Goal: Task Accomplishment & Management: Manage account settings

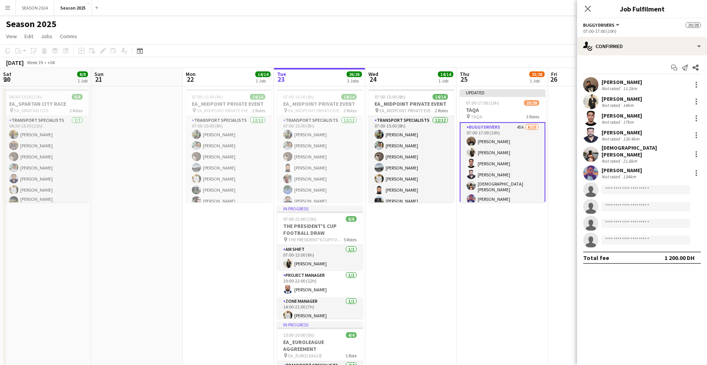
scroll to position [0, 183]
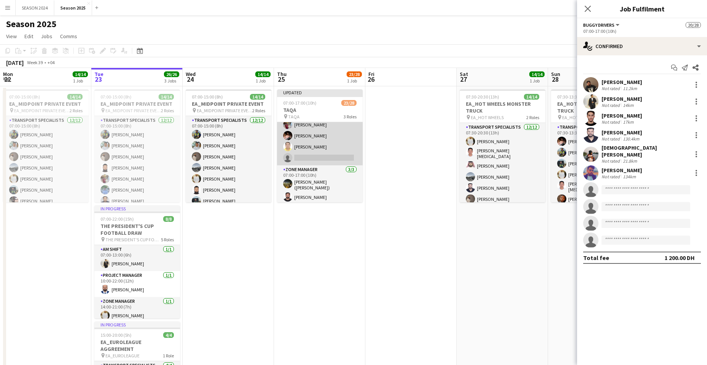
click at [323, 141] on app-card-role "Transport Specialists 56A 14/15 07:00-17:00 (10h) [PERSON_NAME] [PERSON_NAME] […" at bounding box center [320, 74] width 86 height 181
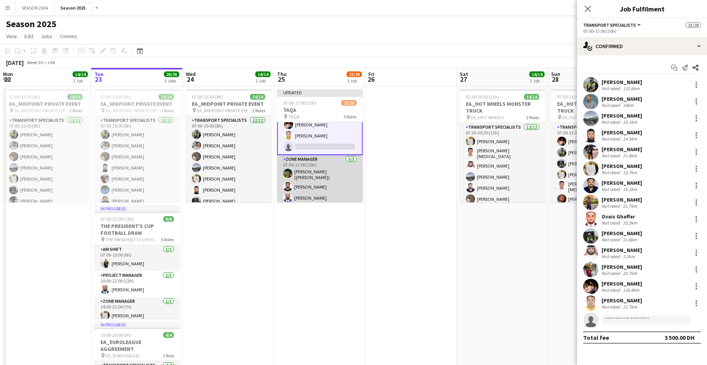
scroll to position [278, 0]
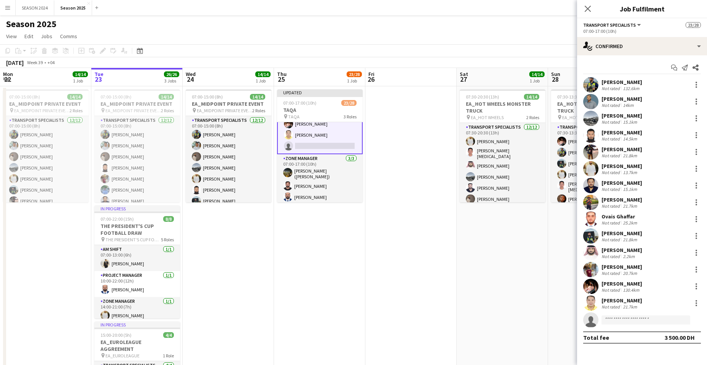
click at [611, 310] on div "[PERSON_NAME] Not rated 21.7km" at bounding box center [642, 303] width 130 height 15
click at [614, 303] on div "[PERSON_NAME]" at bounding box center [621, 300] width 40 height 7
click at [614, 307] on div "Not rated" at bounding box center [611, 307] width 20 height 6
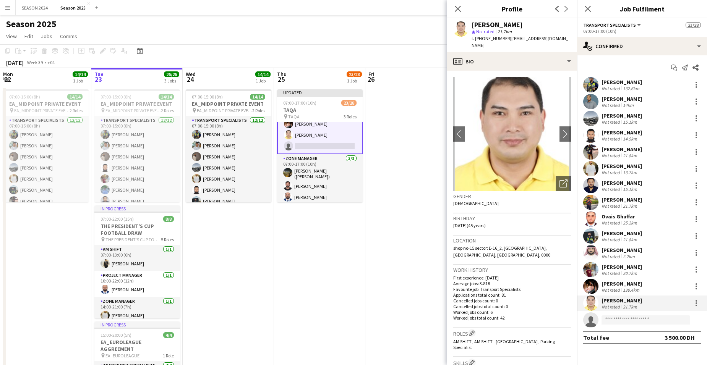
click at [614, 307] on div "Not rated" at bounding box center [611, 307] width 20 height 6
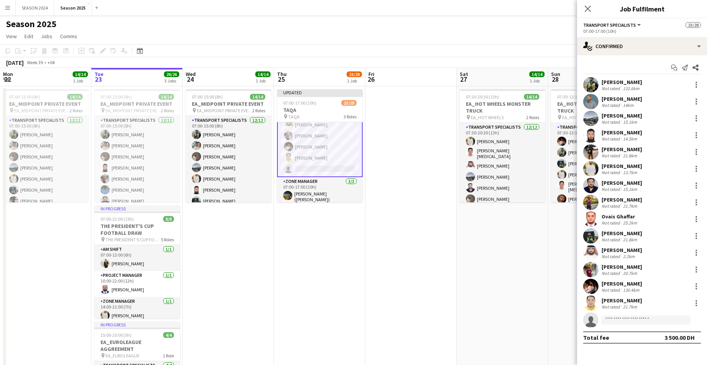
scroll to position [240, 0]
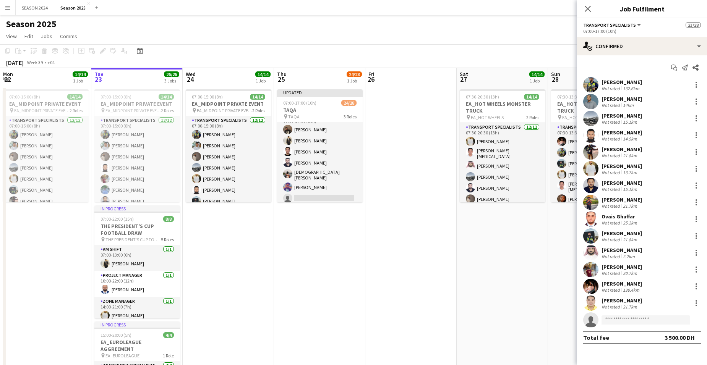
click at [299, 161] on app-card-role "BUGGY DRIVERS 45A [DATE] 07:00-17:00 (10h) [PERSON_NAME] [PERSON_NAME] [PERSON_…" at bounding box center [320, 175] width 86 height 128
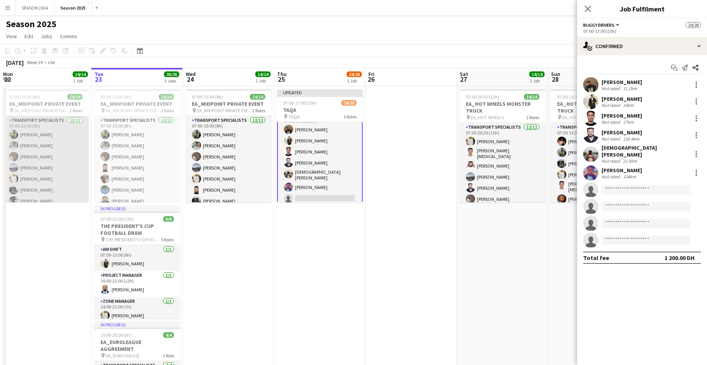
click at [11, 193] on app-user-avatar at bounding box center [13, 189] width 9 height 9
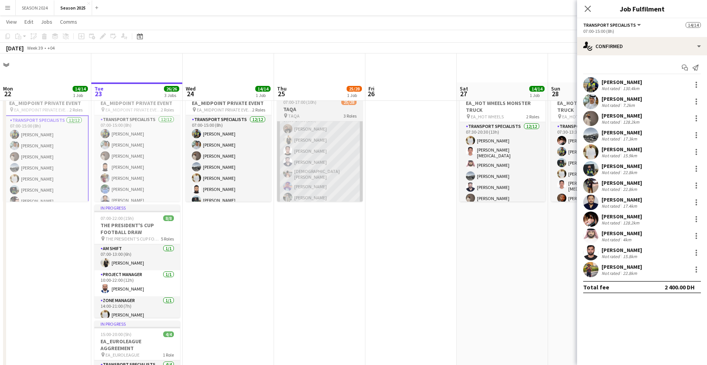
scroll to position [38, 0]
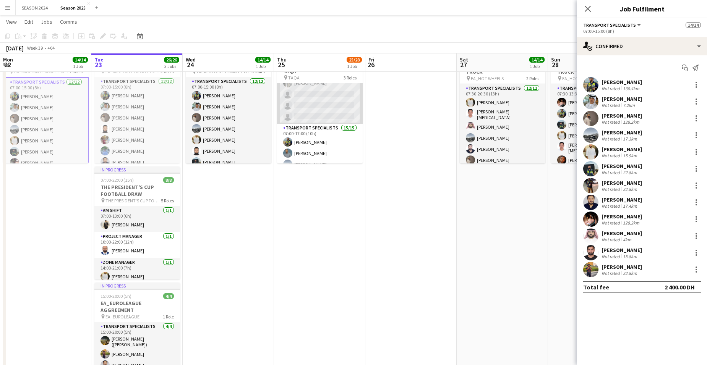
click at [313, 103] on app-card-role "BUGGY DRIVERS 44A [DATE] 07:00-17:00 (10h) [PERSON_NAME] [PERSON_NAME] [PERSON_…" at bounding box center [320, 60] width 86 height 128
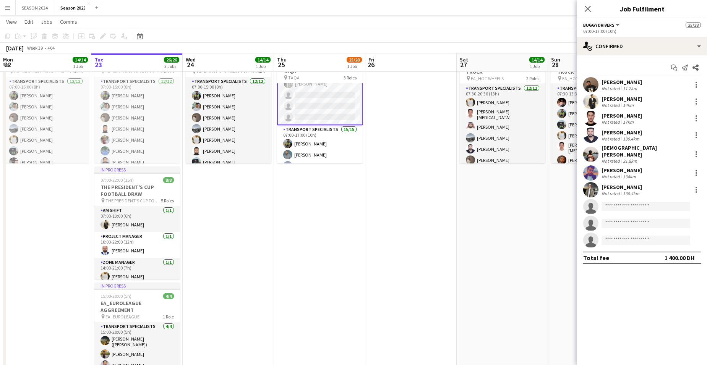
scroll to position [88, 0]
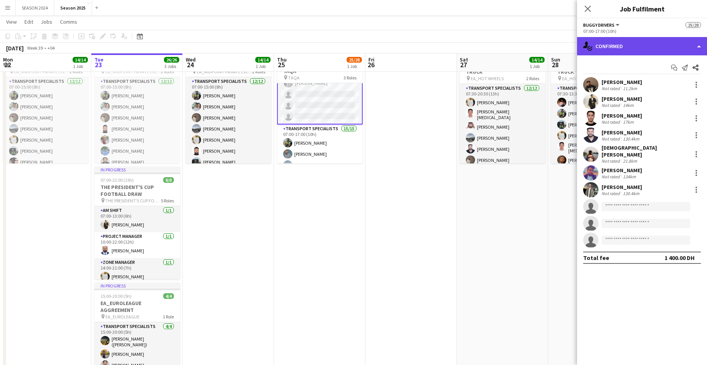
click at [602, 48] on div "single-neutral-actions-check-2 Confirmed" at bounding box center [642, 46] width 130 height 18
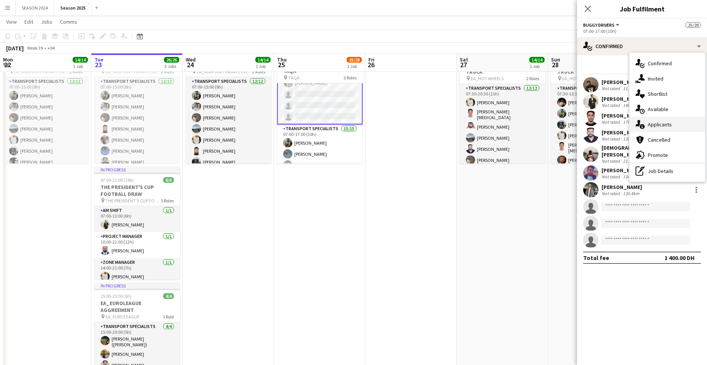
click at [670, 125] on span "Applicants" at bounding box center [659, 124] width 24 height 7
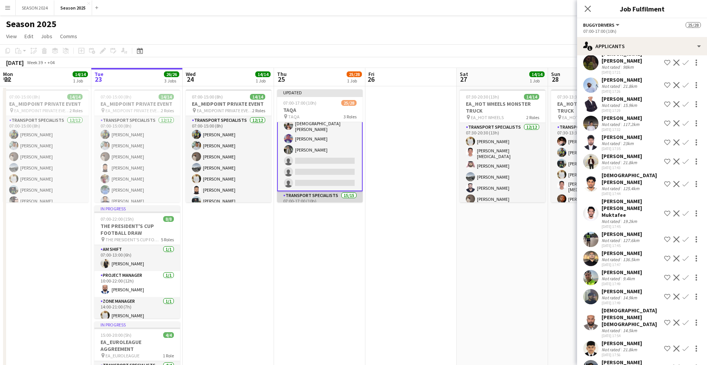
scroll to position [50, 0]
click at [324, 167] on app-card-role "BUGGY DRIVERS 44A [DATE] 07:00-17:00 (10h) [PERSON_NAME] [PERSON_NAME] [PERSON_…" at bounding box center [320, 136] width 86 height 129
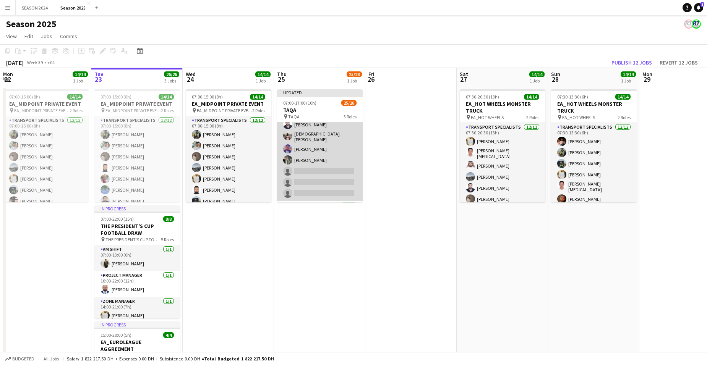
click at [324, 167] on app-card-role "BUGGY DRIVERS 44A [DATE] 07:00-17:00 (10h) [PERSON_NAME] [PERSON_NAME] [PERSON_…" at bounding box center [320, 137] width 86 height 128
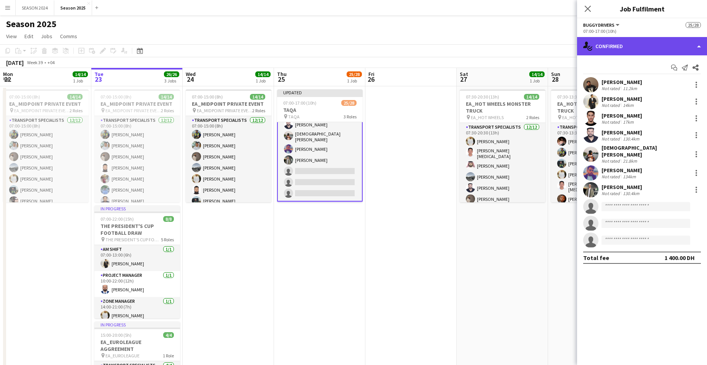
click at [630, 49] on div "single-neutral-actions-check-2 Confirmed" at bounding box center [642, 46] width 130 height 18
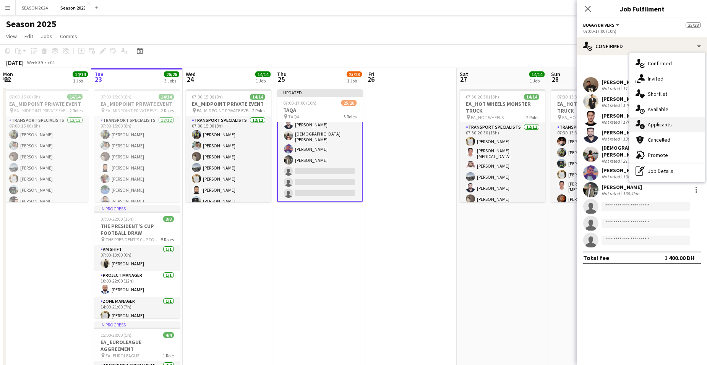
click at [651, 121] on span "Applicants" at bounding box center [659, 124] width 24 height 7
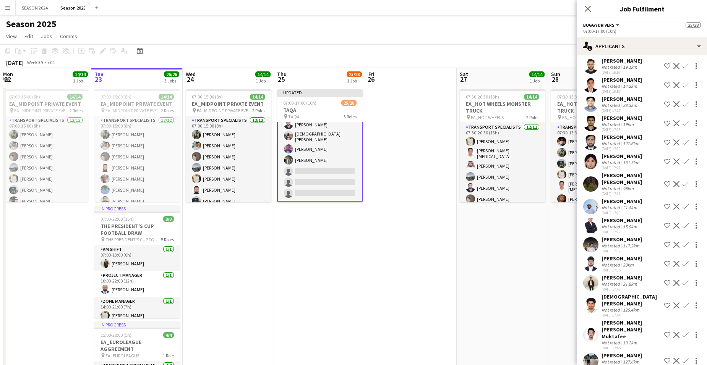
scroll to position [432, 0]
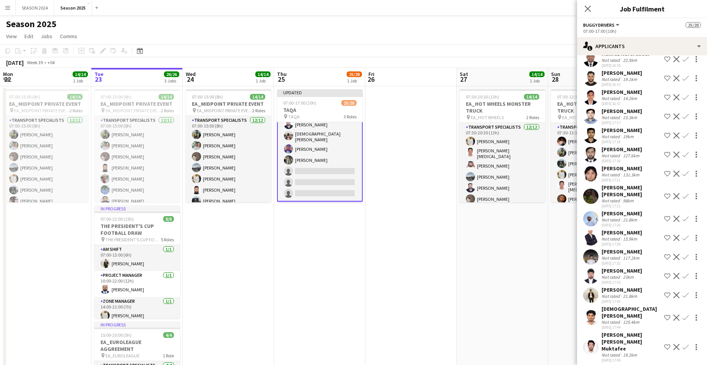
click at [592, 227] on app-user-avatar at bounding box center [590, 218] width 15 height 15
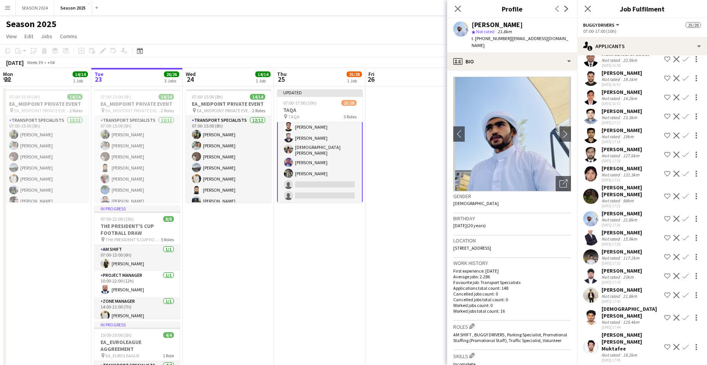
scroll to position [76, 0]
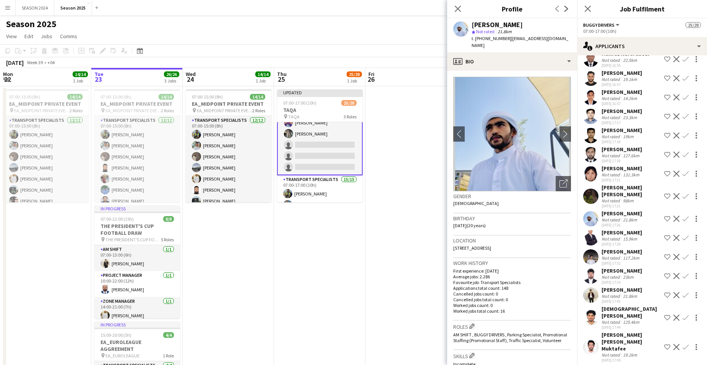
click at [680, 217] on div "[PERSON_NAME] Not rated 21.8km [DATE] 17:26 Shortlist crew Decline Confirm" at bounding box center [642, 219] width 130 height 18
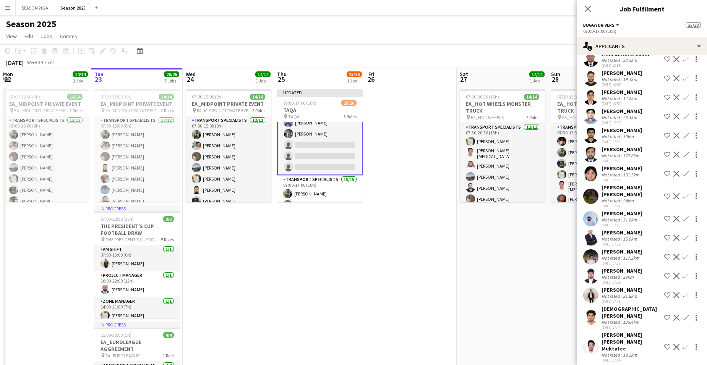
click at [680, 217] on div "[PERSON_NAME] Not rated 21.8km [DATE] 17:26 Shortlist crew Decline Confirm" at bounding box center [642, 219] width 130 height 18
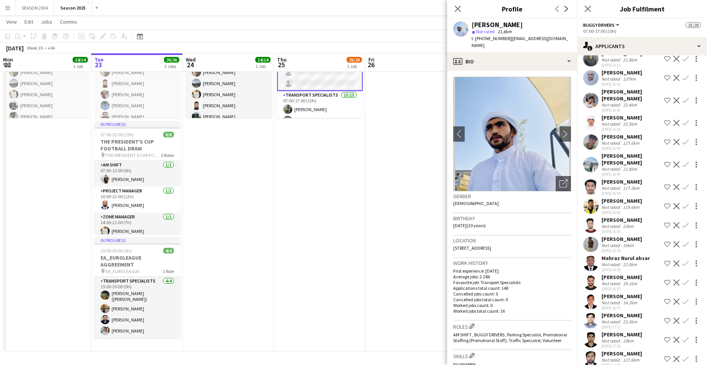
scroll to position [229, 0]
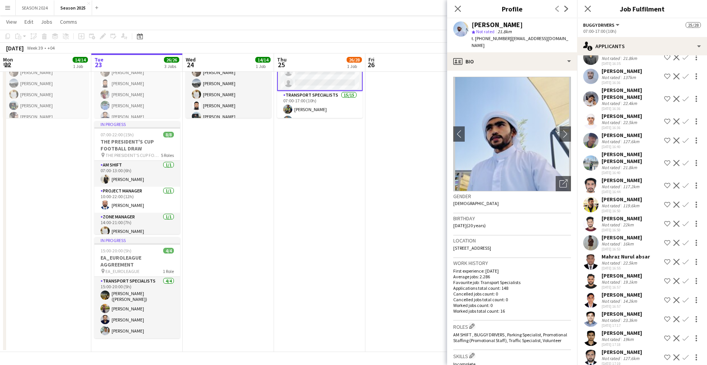
click at [594, 235] on app-user-avatar at bounding box center [590, 242] width 15 height 15
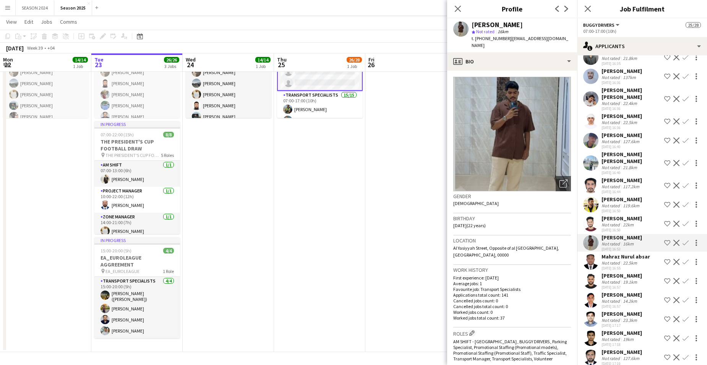
click at [589, 254] on app-user-avatar at bounding box center [590, 261] width 15 height 15
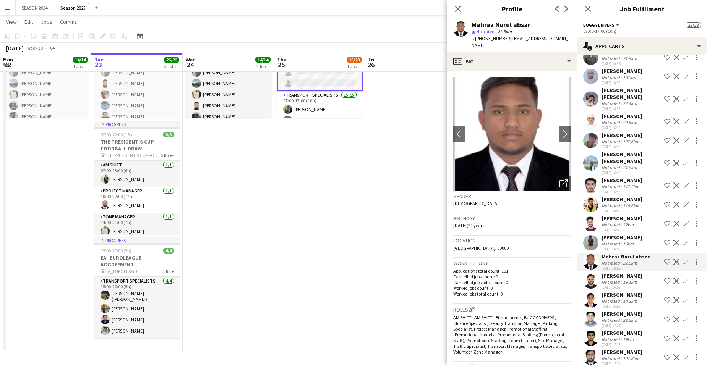
click at [591, 258] on div "[PERSON_NAME] Not rated 123.7km [DATE] 16:09 Shortlist crew Decline Confirm [PE…" at bounding box center [642, 329] width 130 height 938
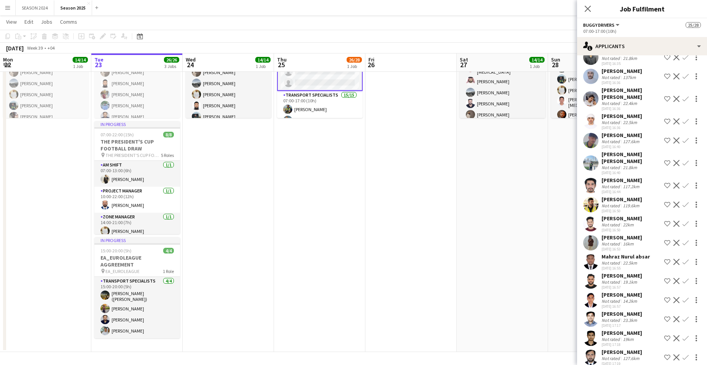
click at [593, 274] on app-user-avatar at bounding box center [590, 280] width 15 height 15
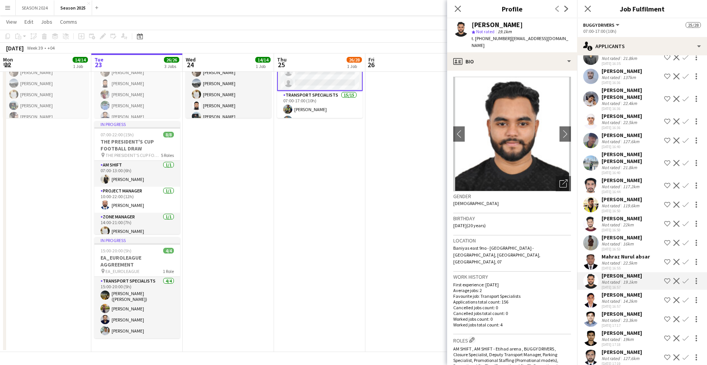
click at [590, 293] on app-user-avatar at bounding box center [590, 300] width 15 height 15
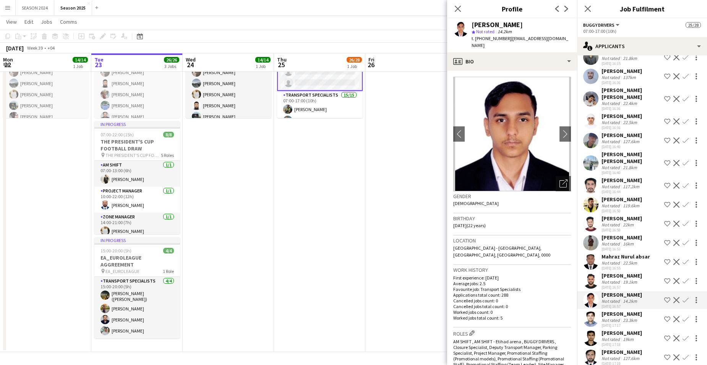
click at [595, 316] on div at bounding box center [590, 319] width 15 height 15
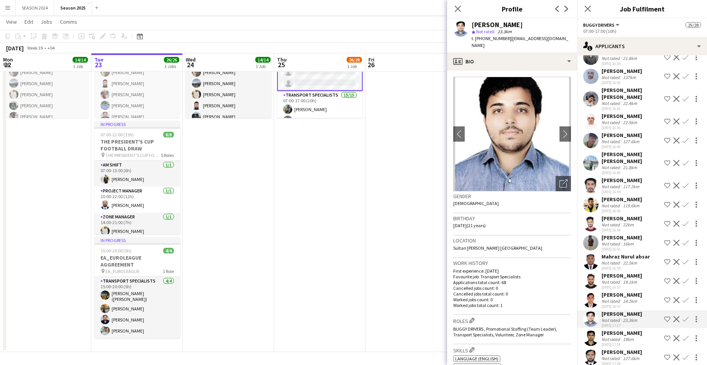
scroll to position [267, 0]
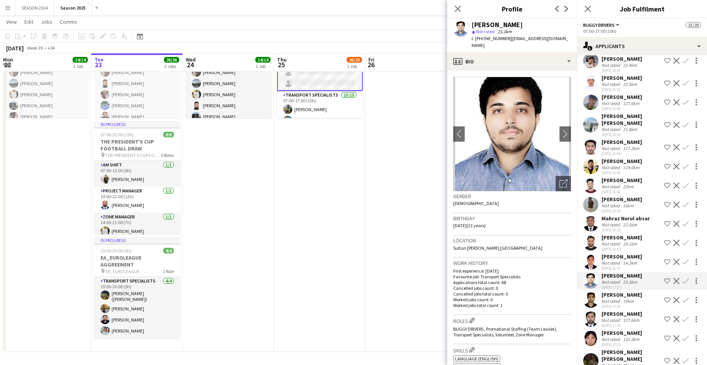
click at [595, 309] on div "[PERSON_NAME] Not rated 19km [DATE] 17:18 Shortlist crew Decline Confirm" at bounding box center [642, 300] width 130 height 18
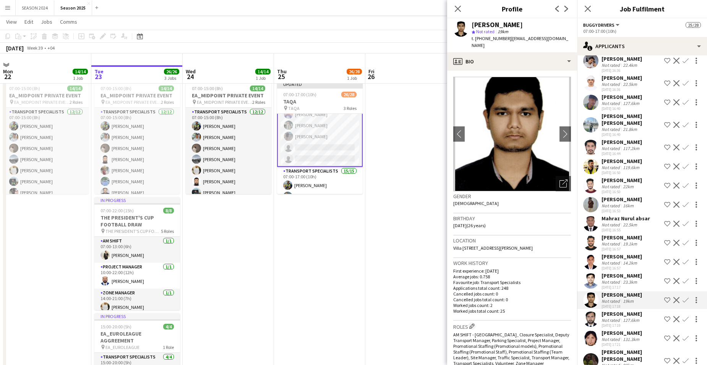
scroll to position [7, 0]
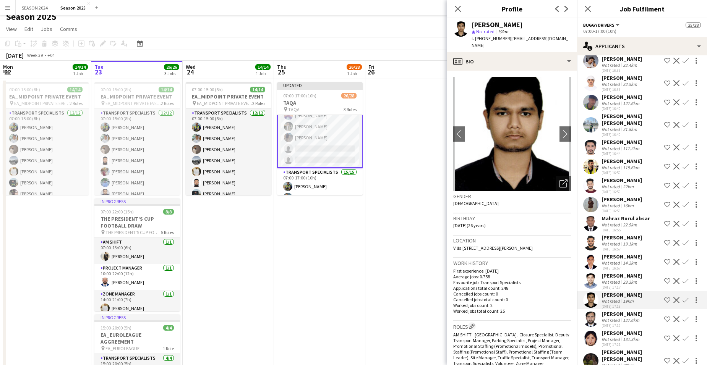
click at [334, 150] on app-card-role "BUGGY DRIVERS 47A [DATE] 07:00-17:00 (10h) [PERSON_NAME] [PERSON_NAME] [PERSON_…" at bounding box center [320, 103] width 86 height 129
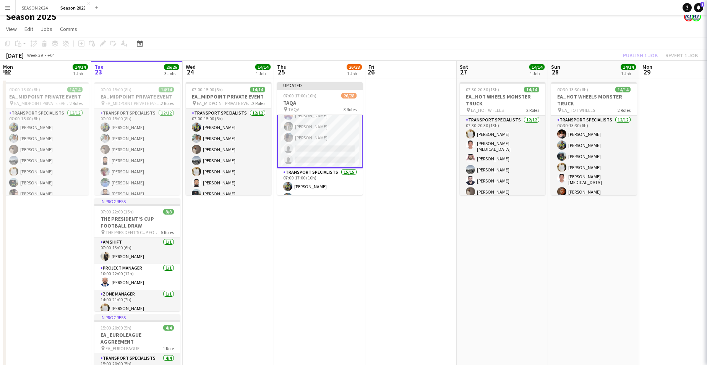
scroll to position [0, 0]
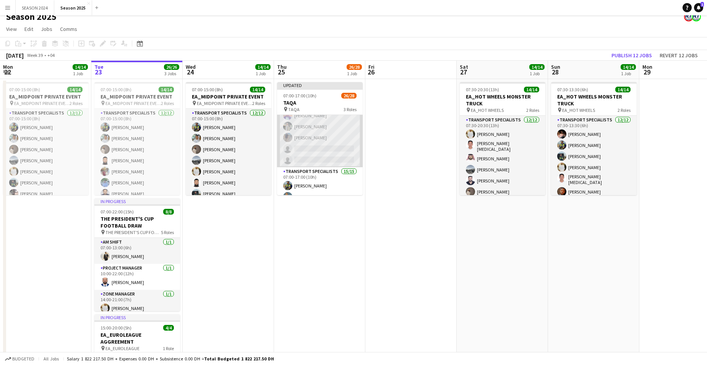
click at [333, 152] on app-card-role "BUGGY DRIVERS 47A [DATE] 07:00-17:00 (10h) [PERSON_NAME] [PERSON_NAME] [PERSON_…" at bounding box center [320, 103] width 86 height 128
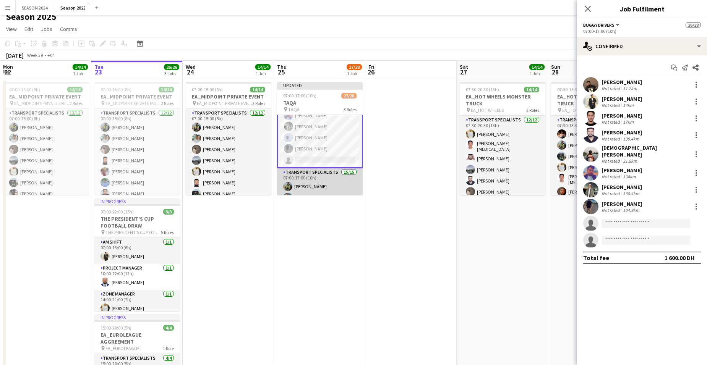
click at [323, 145] on app-card-role "[DEMOGRAPHIC_DATA] DRIVERS 46A [DATE] 07:00-17:00 (10h) [PERSON_NAME] [PERSON_N…" at bounding box center [320, 103] width 86 height 129
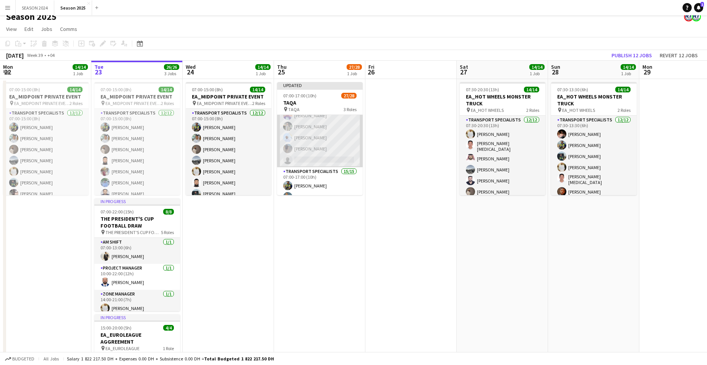
click at [301, 127] on app-card-role "[DEMOGRAPHIC_DATA] DRIVERS 46A [DATE] 07:00-17:00 (10h) [PERSON_NAME] [PERSON_N…" at bounding box center [320, 103] width 86 height 128
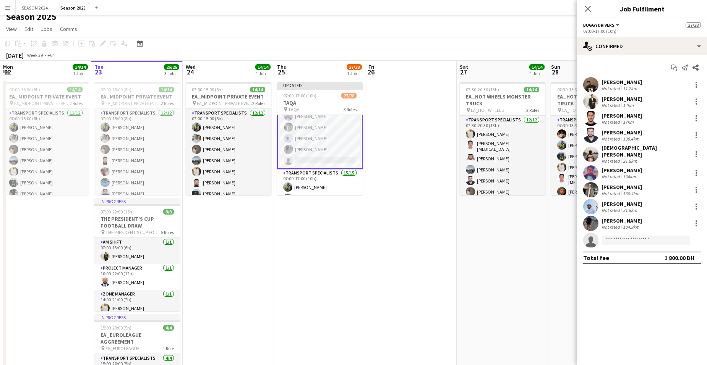
scroll to position [76, 0]
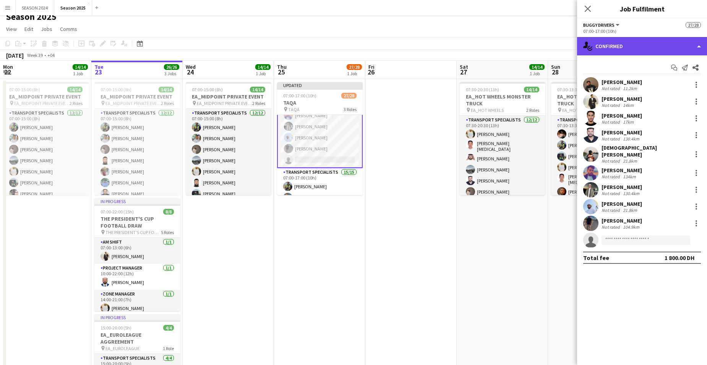
click at [590, 52] on div "single-neutral-actions-check-2 Confirmed" at bounding box center [642, 46] width 130 height 18
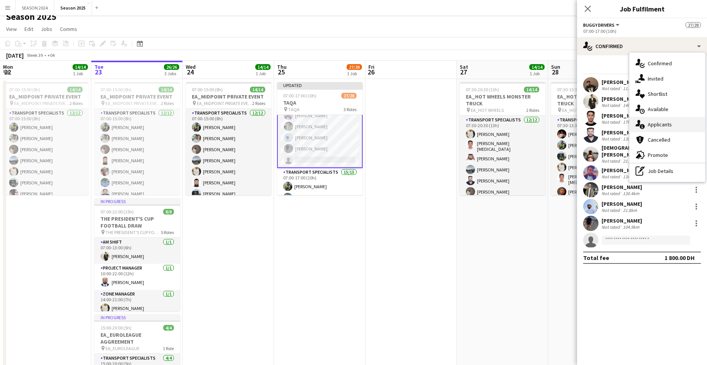
click at [655, 117] on div "single-neutral-actions-information Applicants" at bounding box center [667, 124] width 76 height 15
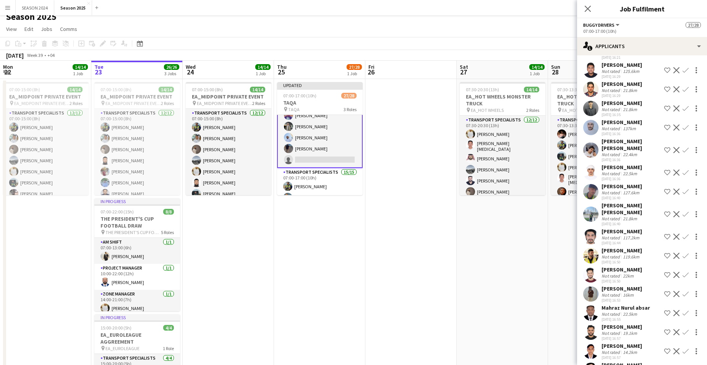
scroll to position [191, 0]
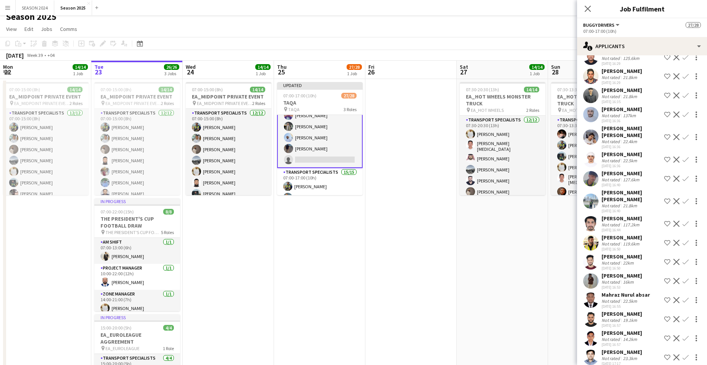
click at [592, 235] on app-user-avatar at bounding box center [590, 242] width 15 height 15
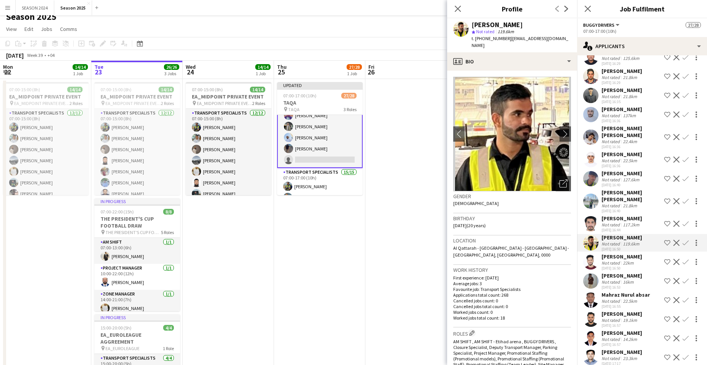
click at [590, 254] on app-user-avatar at bounding box center [590, 261] width 15 height 15
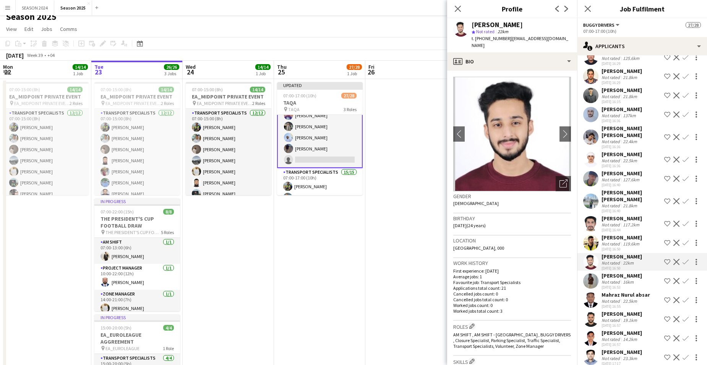
click at [593, 273] on app-user-avatar at bounding box center [590, 280] width 15 height 15
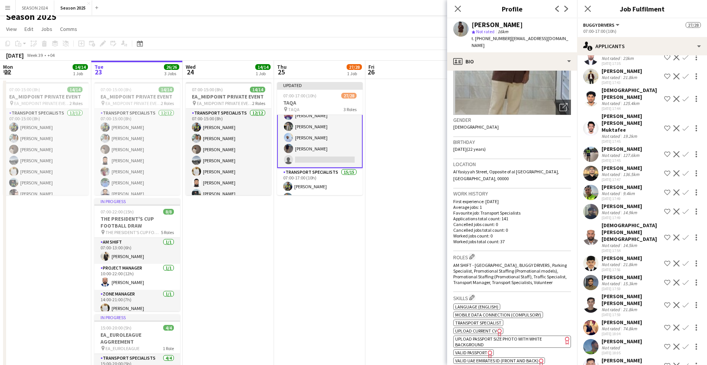
scroll to position [642, 0]
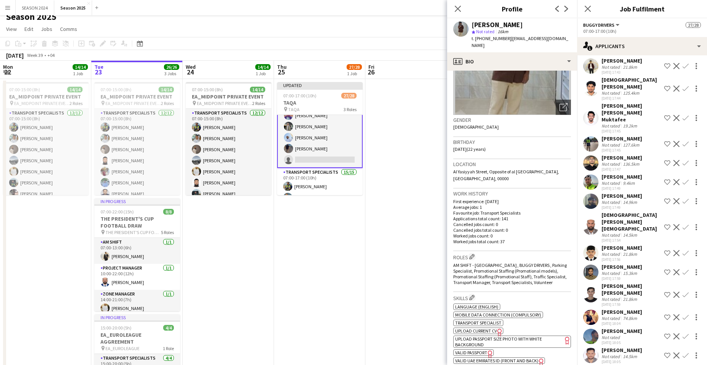
click at [592, 310] on app-user-avatar at bounding box center [590, 317] width 15 height 15
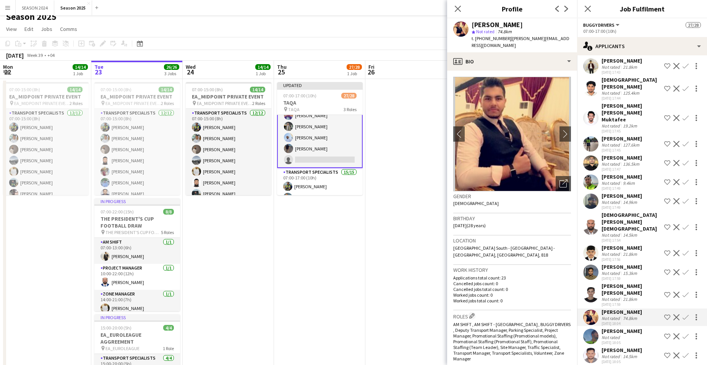
click at [591, 329] on app-user-avatar at bounding box center [590, 336] width 15 height 15
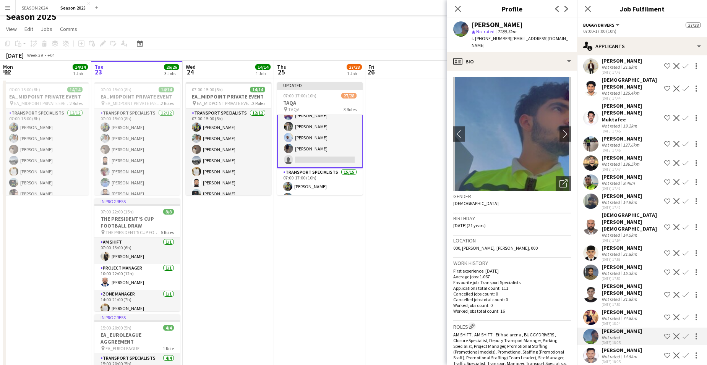
click at [592, 348] on app-user-avatar at bounding box center [590, 355] width 15 height 15
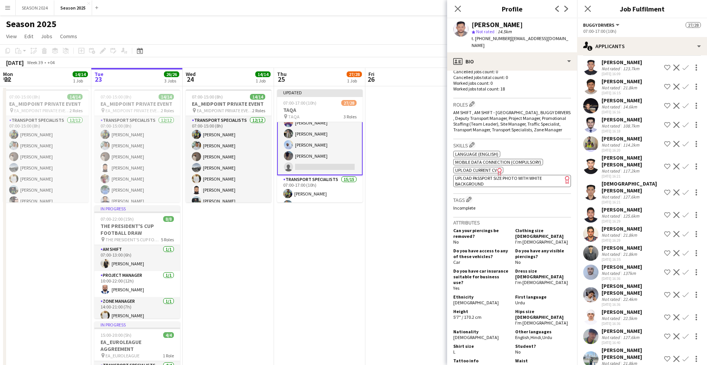
scroll to position [0, 0]
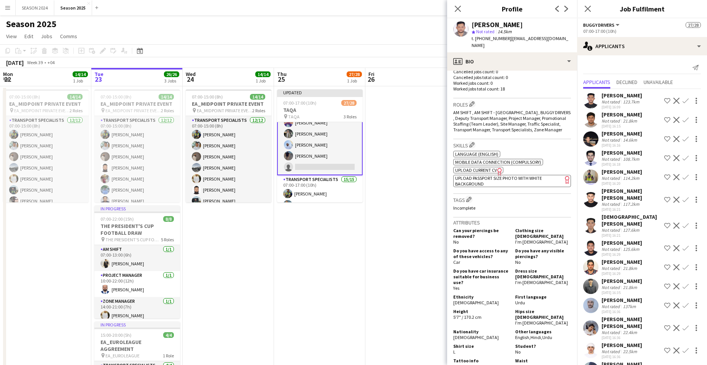
click at [592, 164] on app-user-avatar at bounding box center [590, 157] width 15 height 15
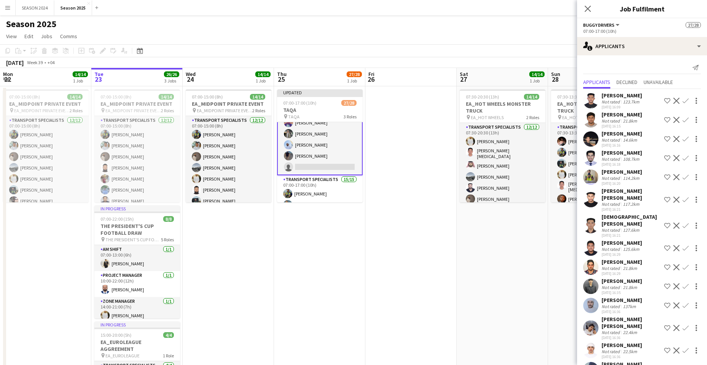
click at [591, 135] on app-user-avatar at bounding box center [590, 138] width 15 height 15
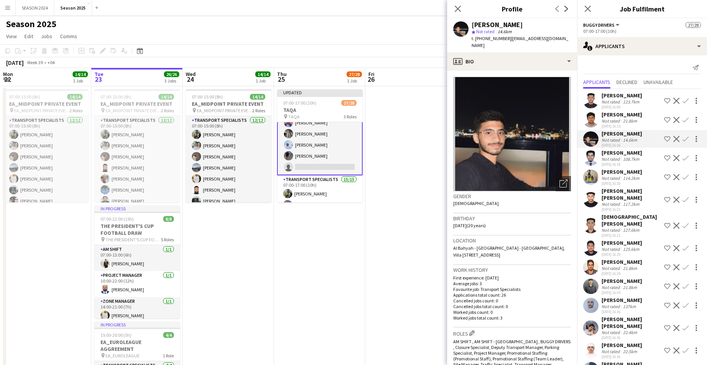
click at [590, 144] on app-user-avatar at bounding box center [590, 138] width 15 height 15
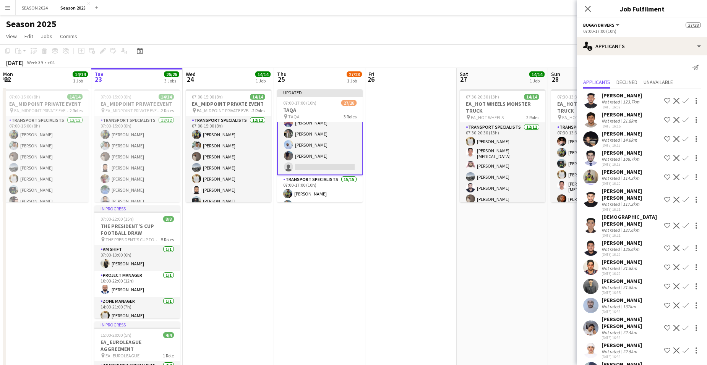
click at [590, 144] on app-user-avatar at bounding box center [590, 138] width 15 height 15
